Goal: Transaction & Acquisition: Purchase product/service

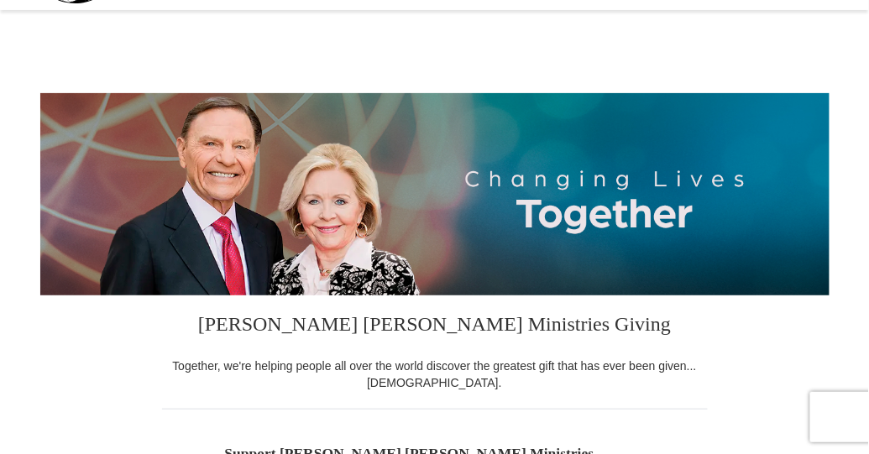
select select "TN"
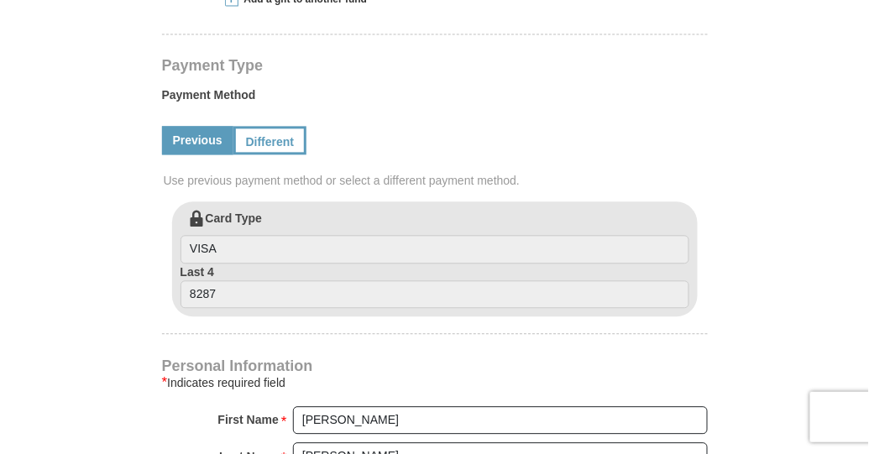
scroll to position [729, 0]
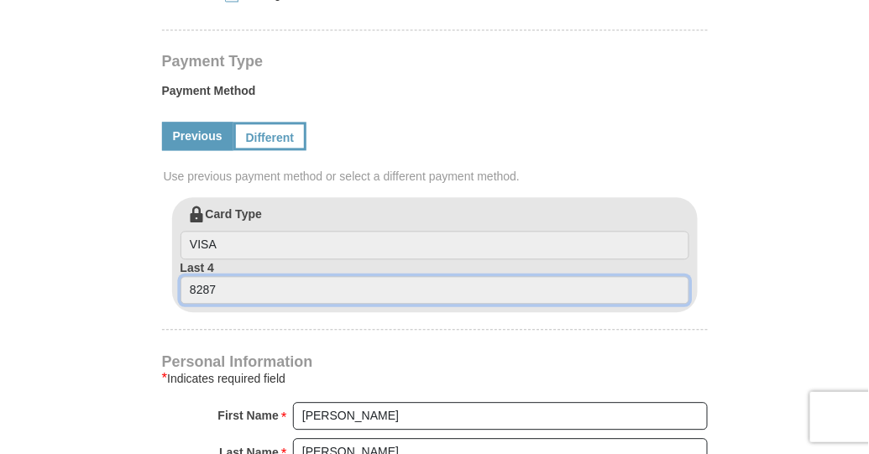
click at [555, 293] on input "8287" at bounding box center [435, 290] width 509 height 29
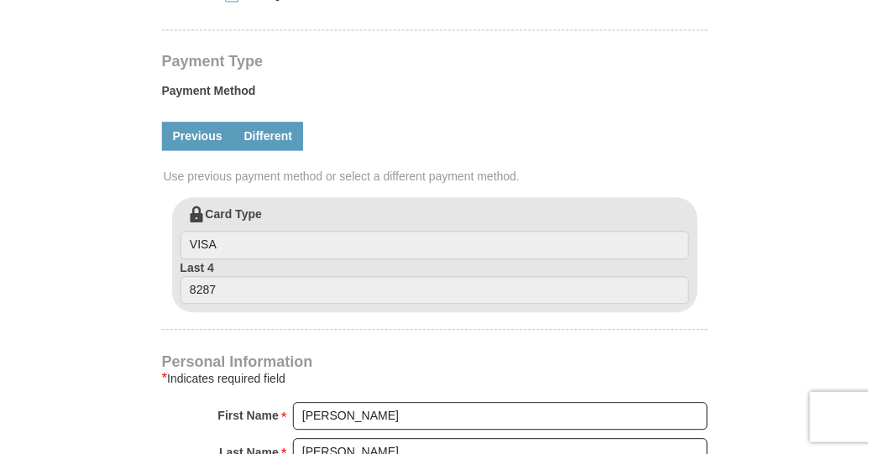
click at [265, 135] on link "Different" at bounding box center [268, 136] width 71 height 29
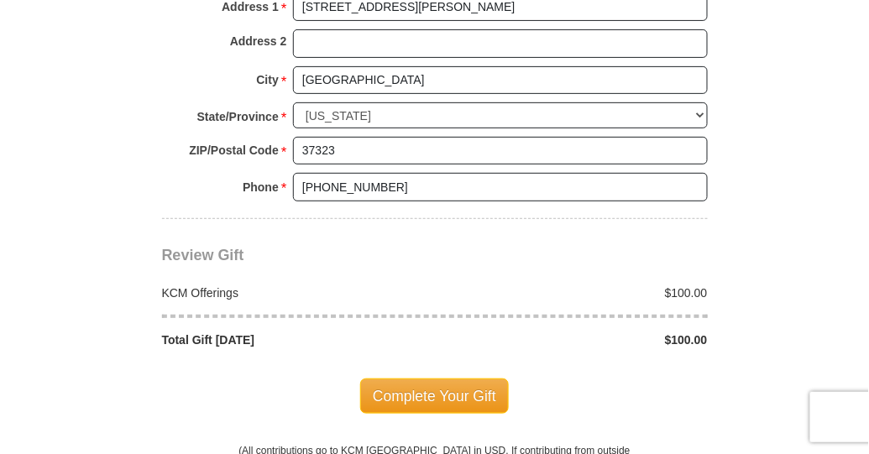
scroll to position [1491, 0]
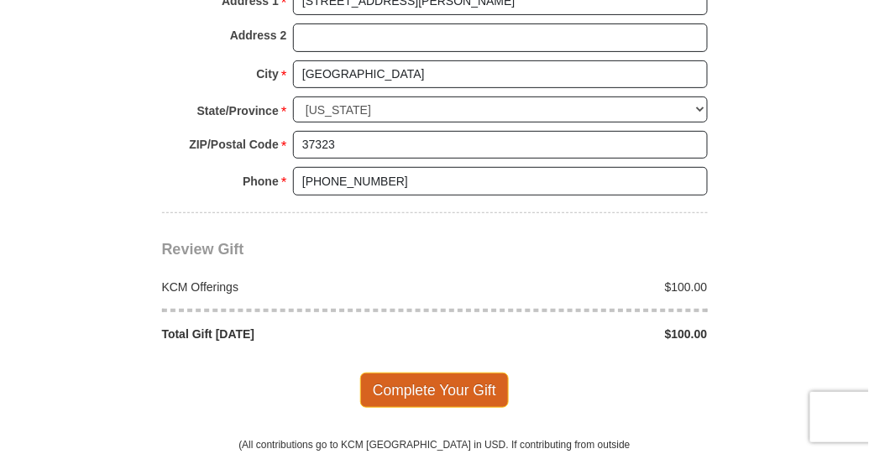
click at [431, 378] on span "Complete Your Gift" at bounding box center [434, 390] width 149 height 35
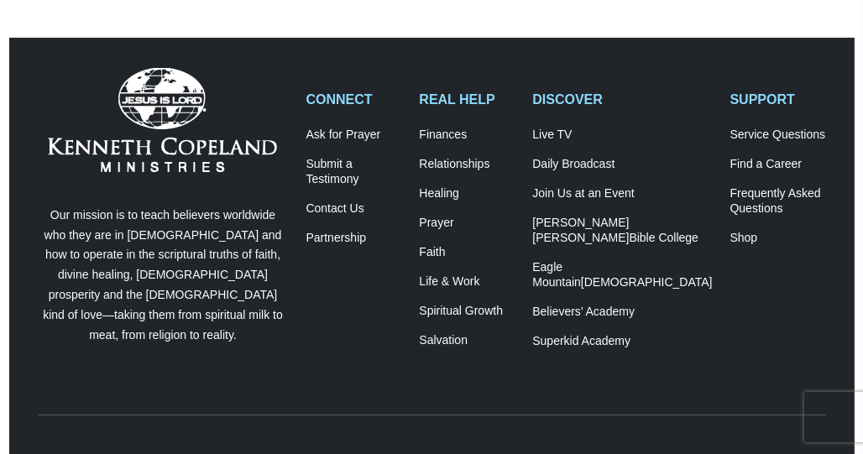
scroll to position [710, 0]
